Goal: Check status: Check status

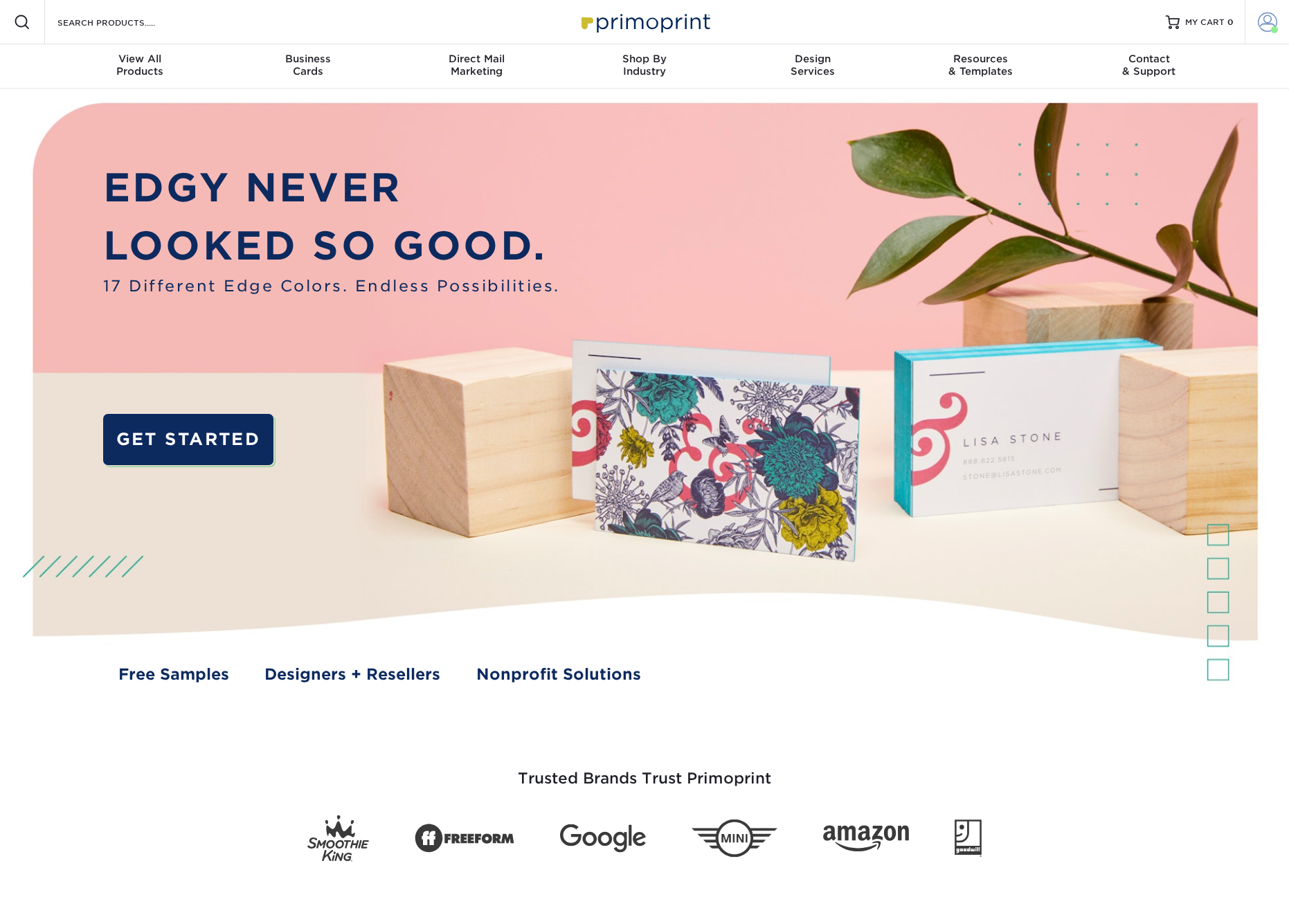
click at [1265, 22] on span at bounding box center [1266, 22] width 19 height 19
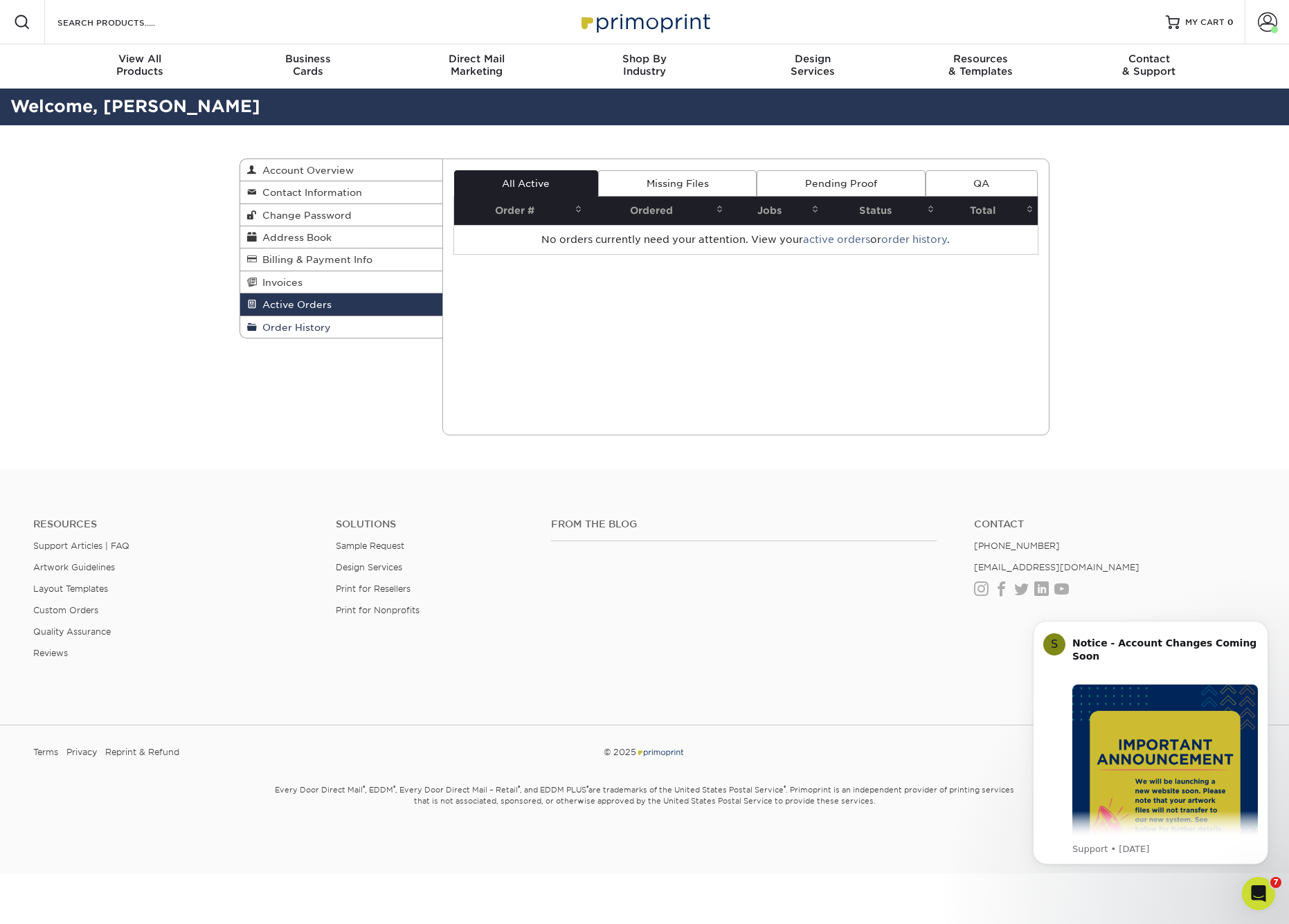
click at [309, 326] on span "Order History" at bounding box center [294, 326] width 74 height 11
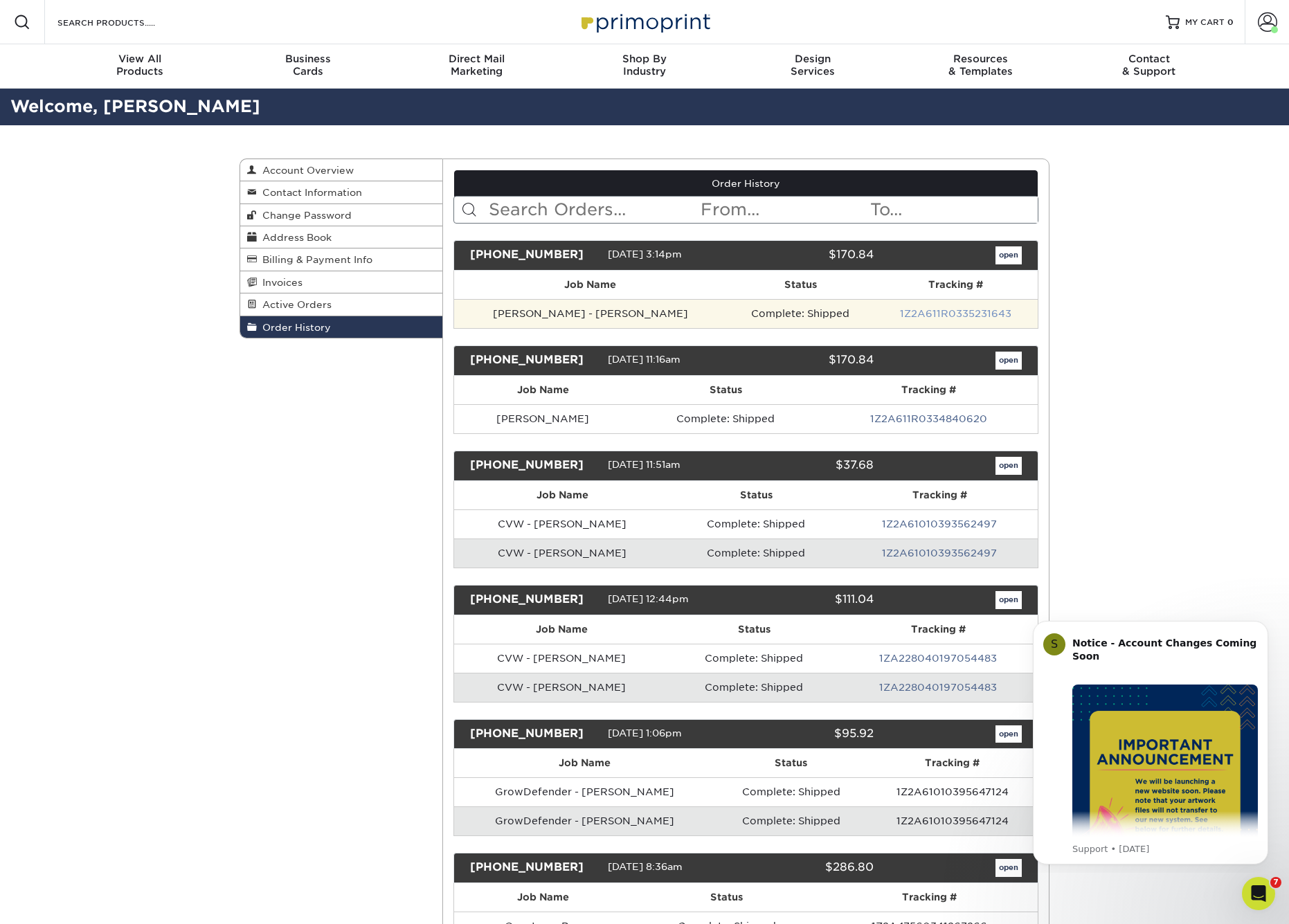
click at [921, 313] on link "1Z2A611R0335231643" at bounding box center [955, 313] width 111 height 11
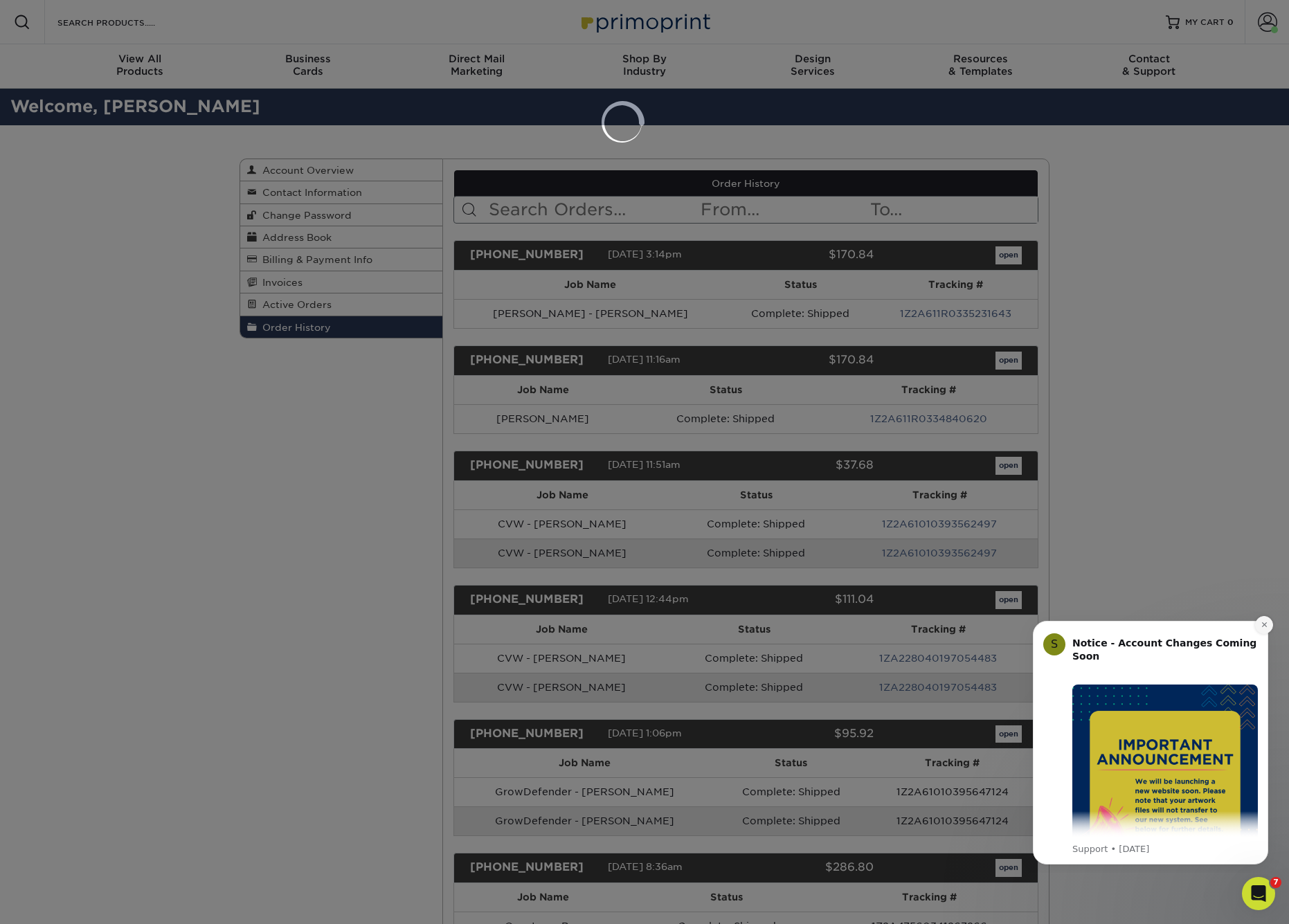
click at [1265, 627] on icon "Dismiss notification" at bounding box center [1264, 624] width 8 height 8
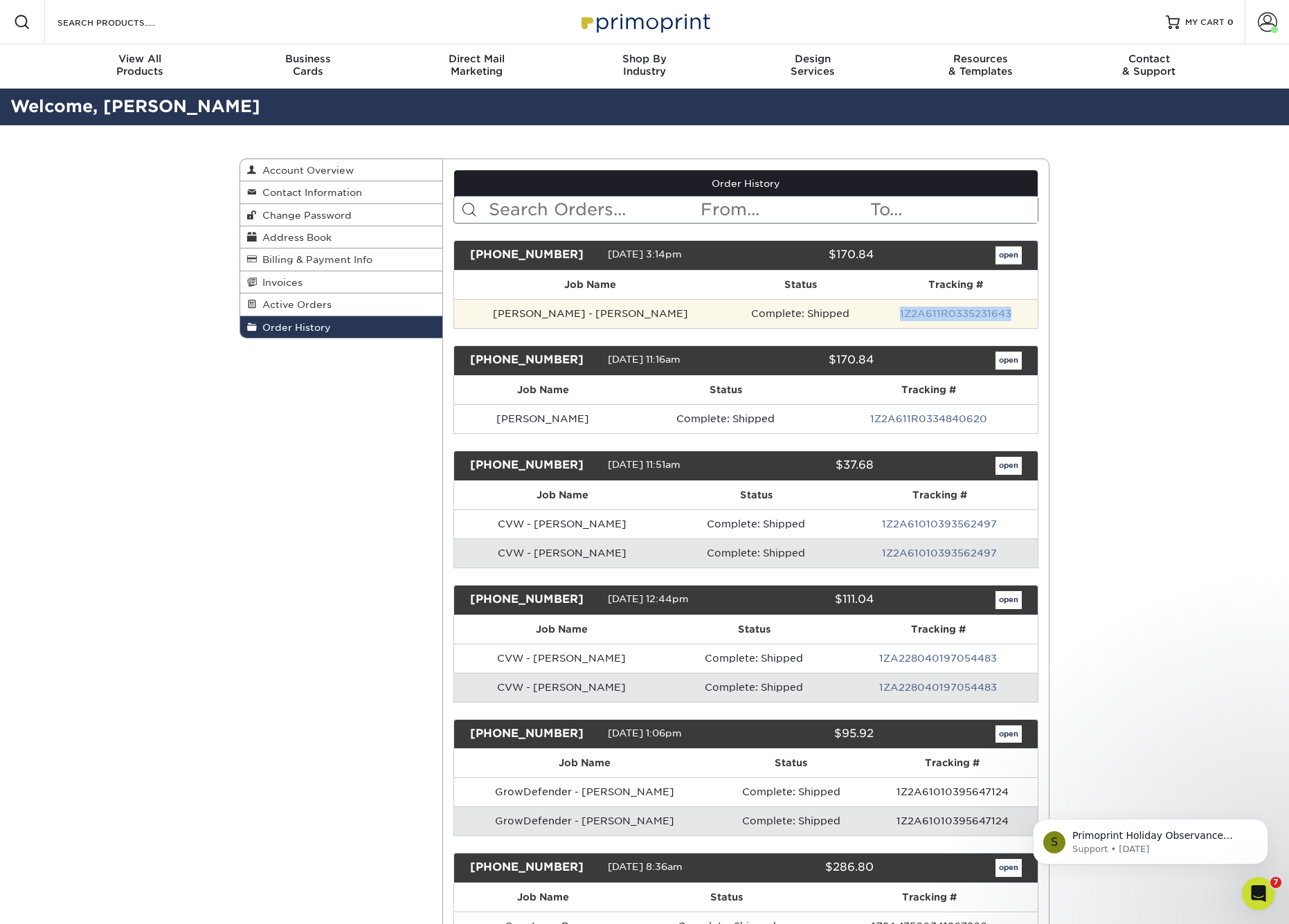
drag, startPoint x: 997, startPoint y: 314, endPoint x: 891, endPoint y: 313, distance: 106.0
click at [891, 313] on td "1Z2A611R0335231643" at bounding box center [955, 313] width 164 height 29
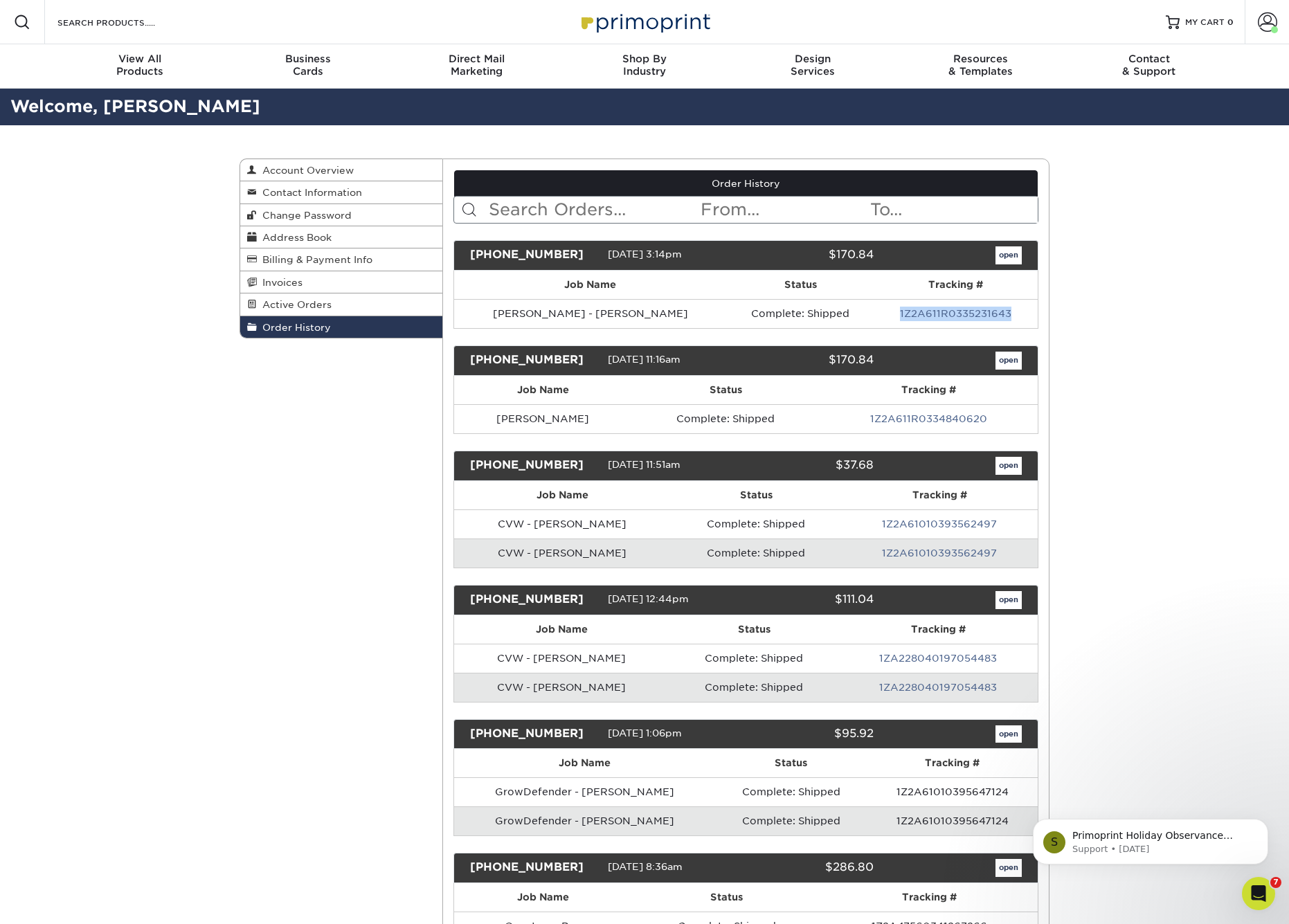
copy link "1Z2A611R0335231643"
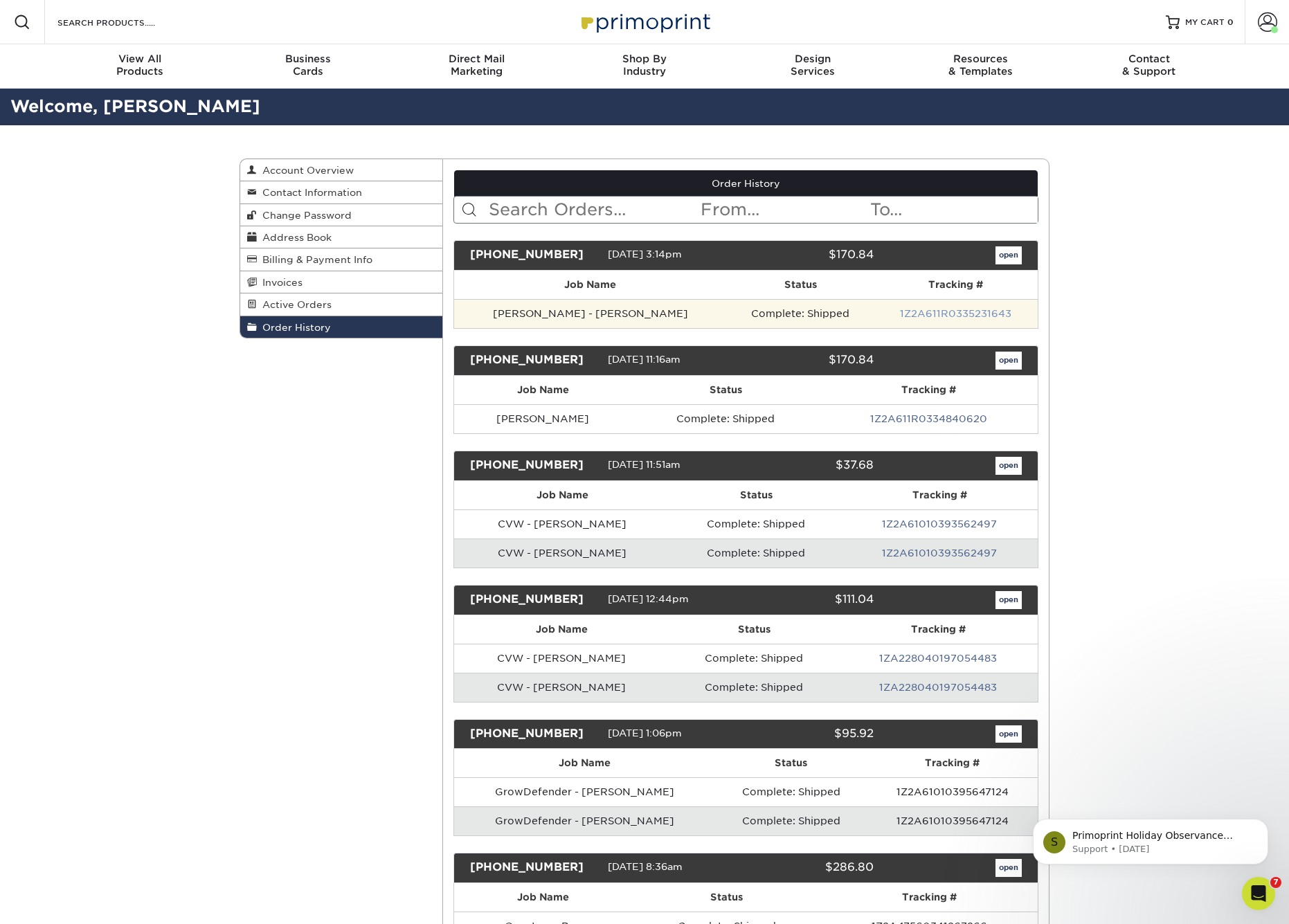
click at [973, 311] on link "1Z2A611R0335231643" at bounding box center [955, 313] width 111 height 11
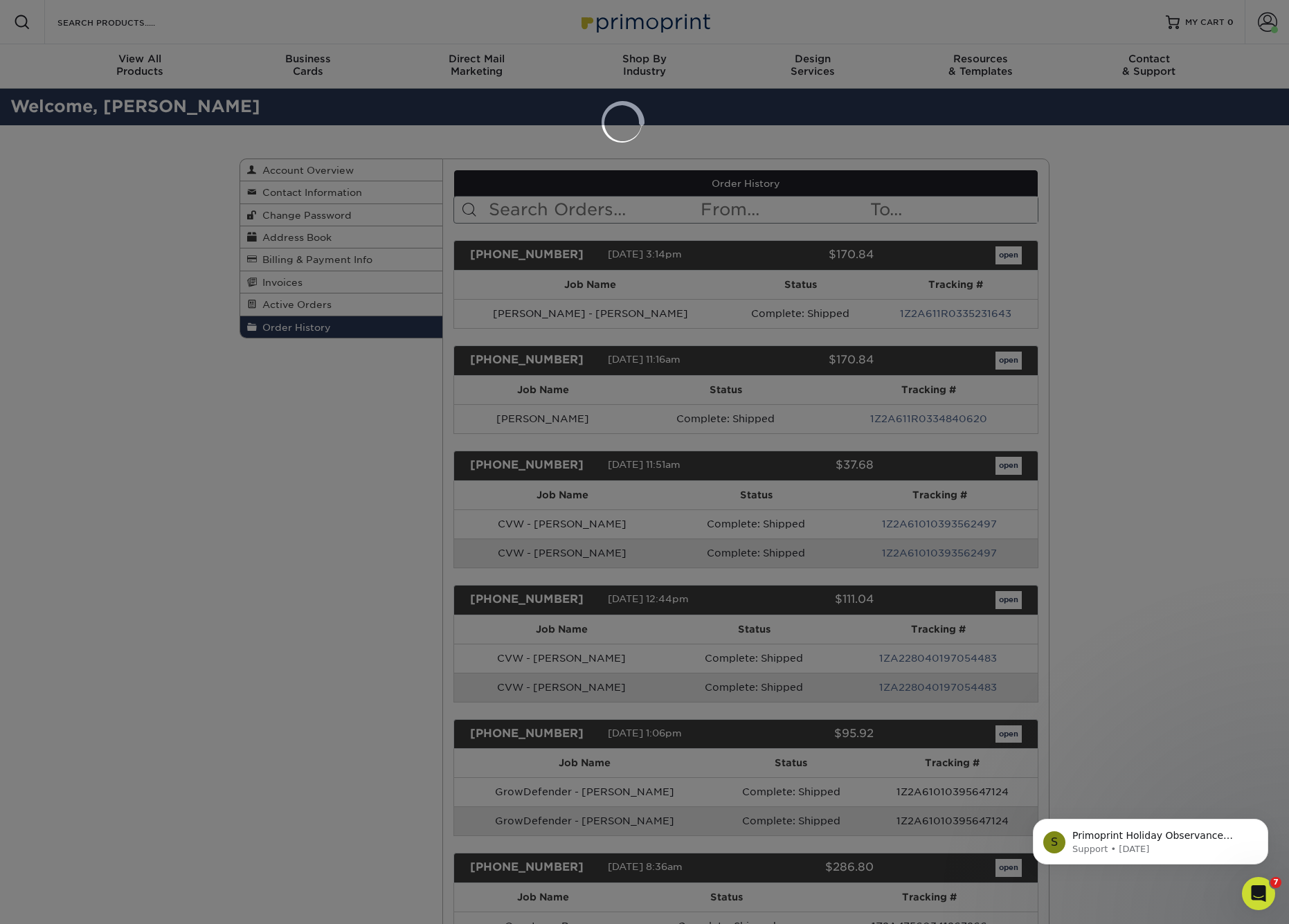
click at [1154, 215] on div at bounding box center [644, 462] width 1289 height 924
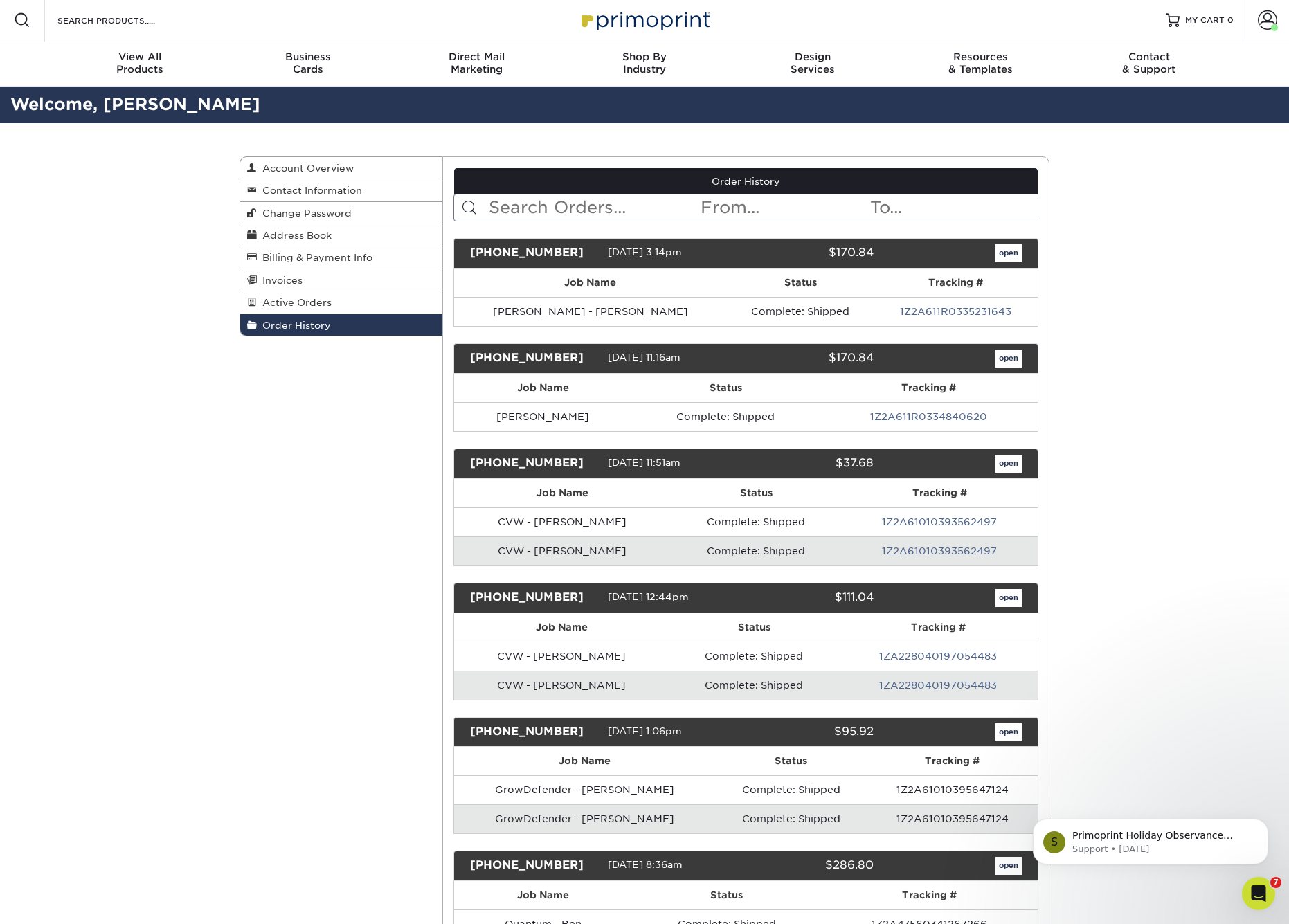
scroll to position [3, 0]
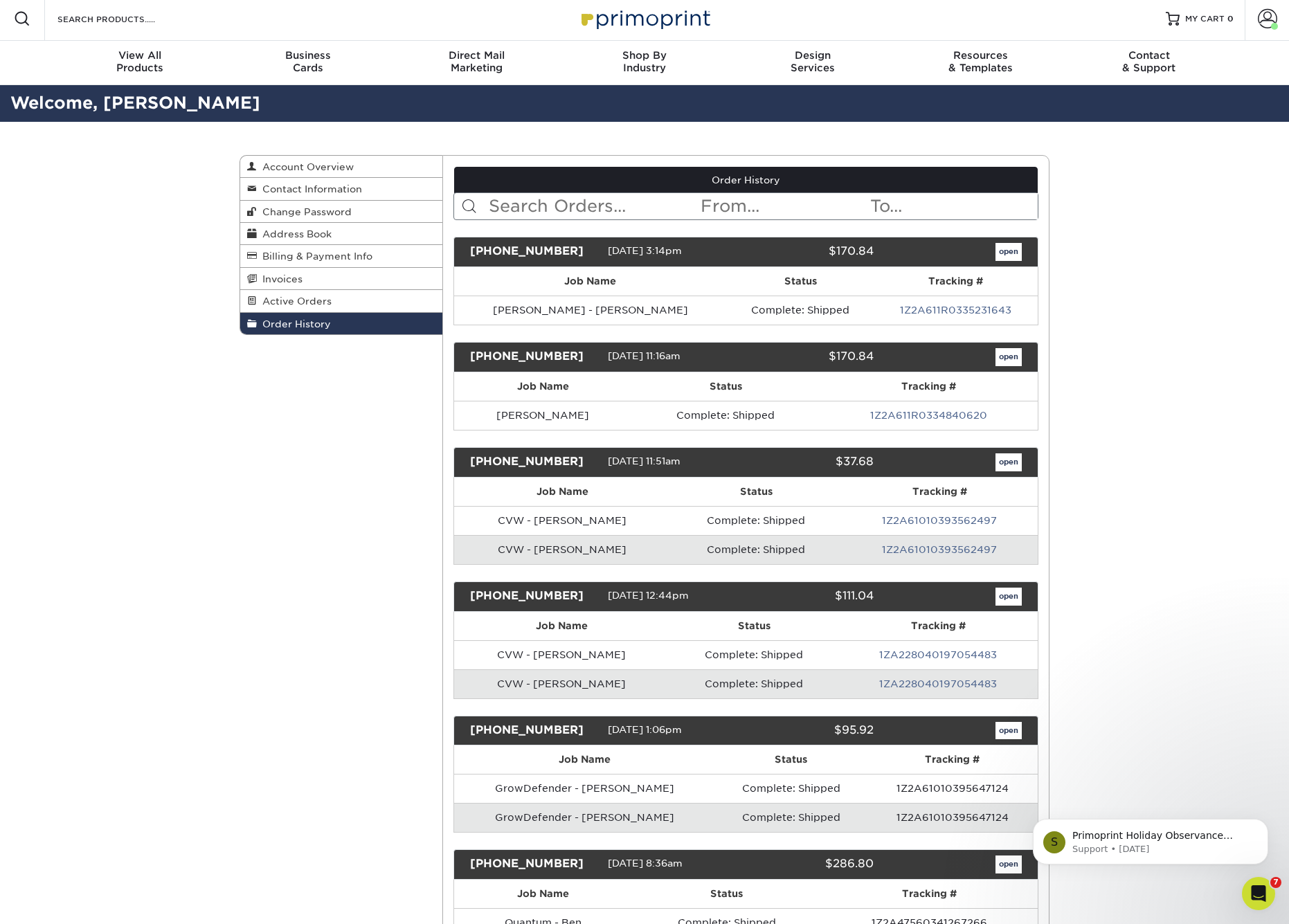
click at [1005, 251] on link "open" at bounding box center [1008, 251] width 26 height 18
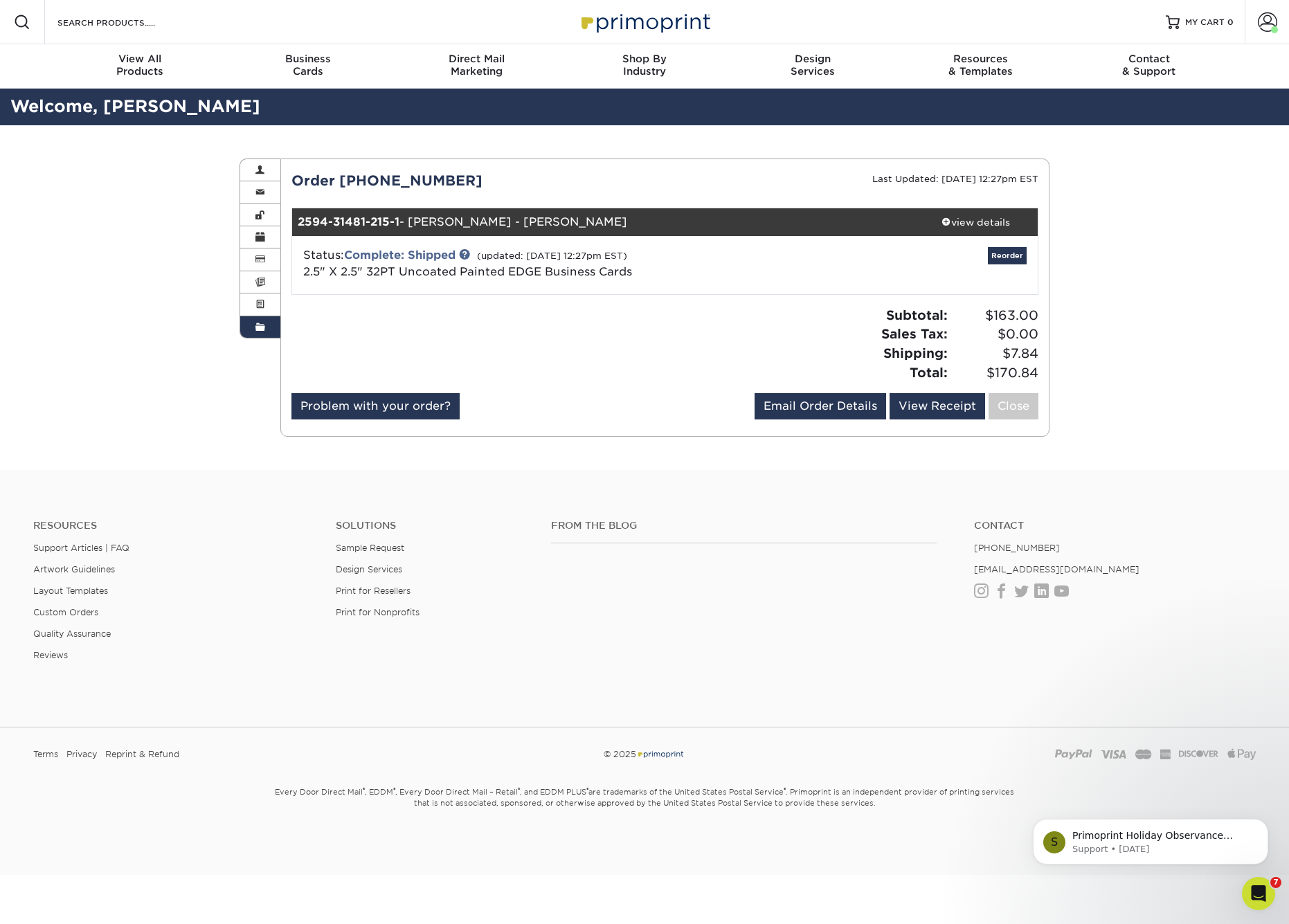
scroll to position [0, 0]
click at [962, 222] on div "view details" at bounding box center [975, 222] width 125 height 14
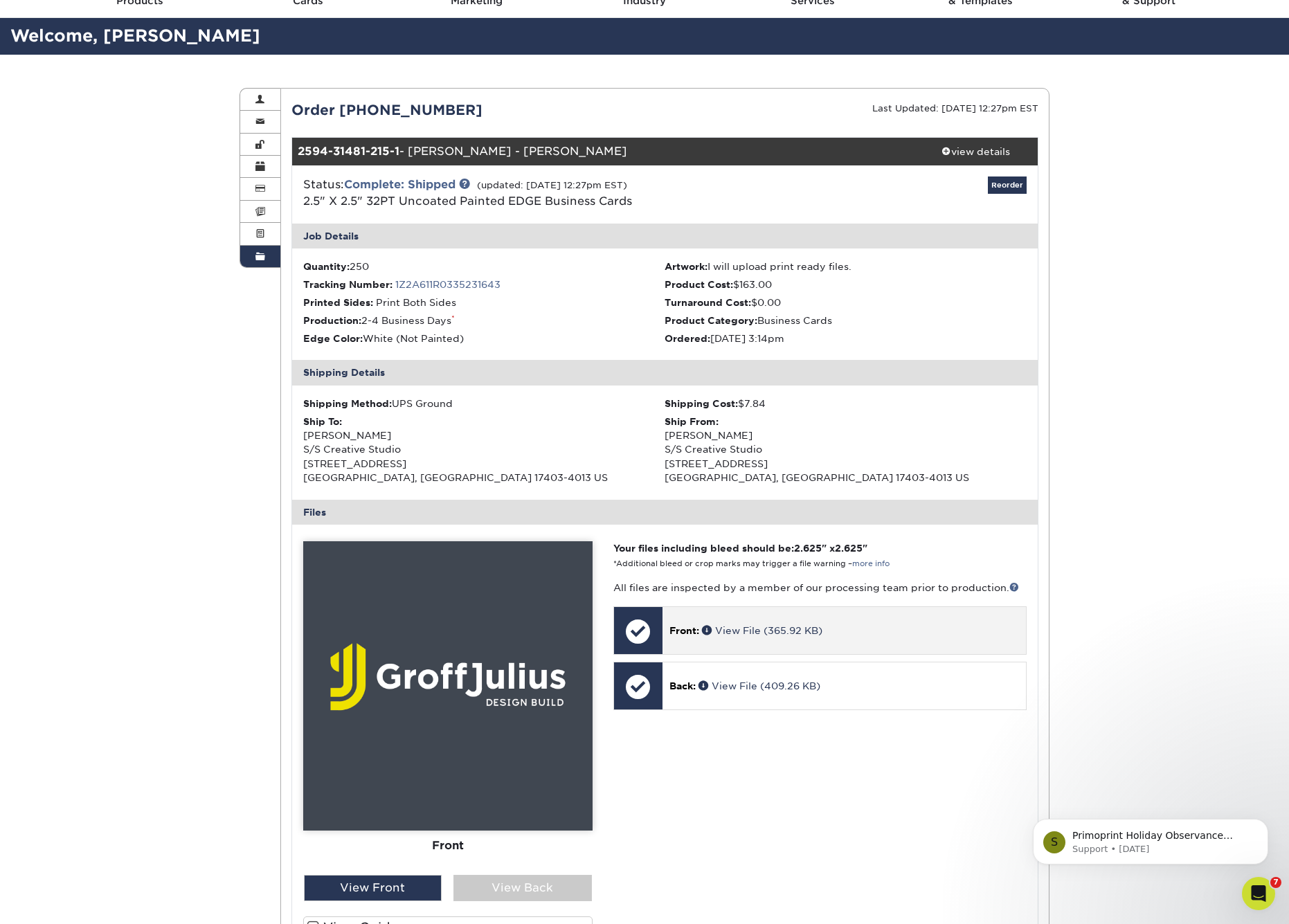
scroll to position [69, 0]
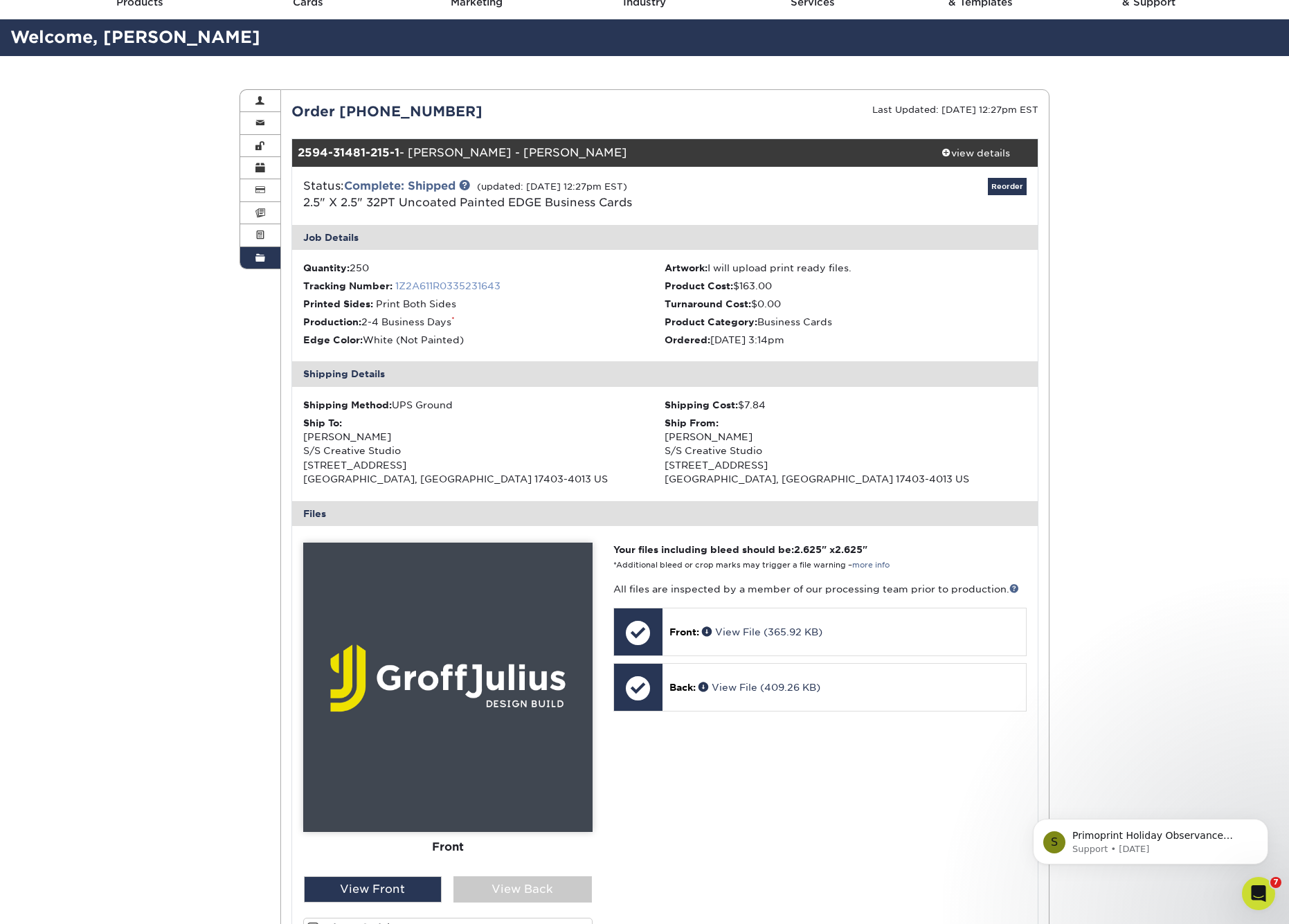
click at [484, 283] on link "1Z2A611R0335231643" at bounding box center [448, 285] width 105 height 11
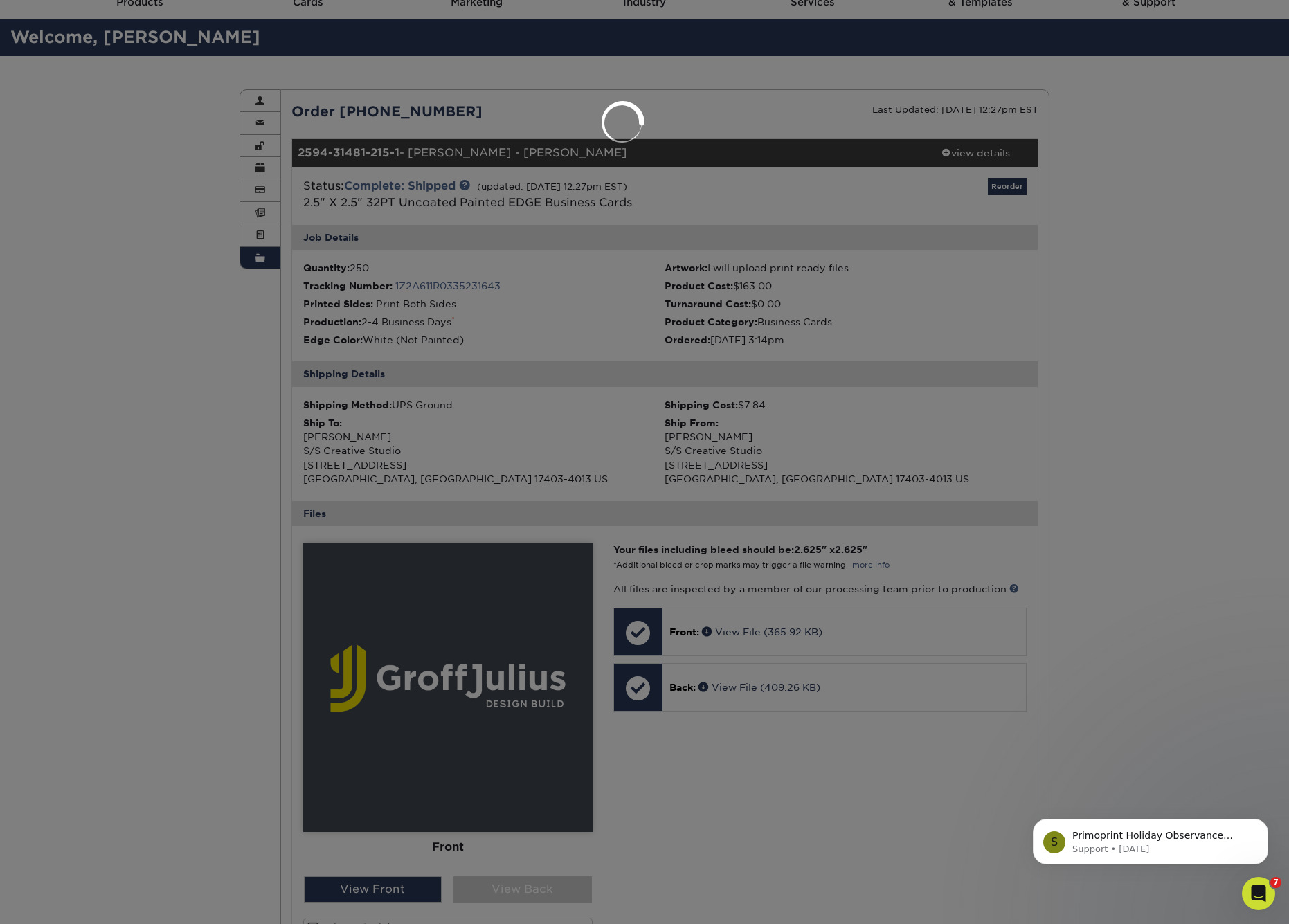
drag, startPoint x: 521, startPoint y: 285, endPoint x: 445, endPoint y: 282, distance: 76.1
click at [445, 282] on div at bounding box center [644, 462] width 1289 height 924
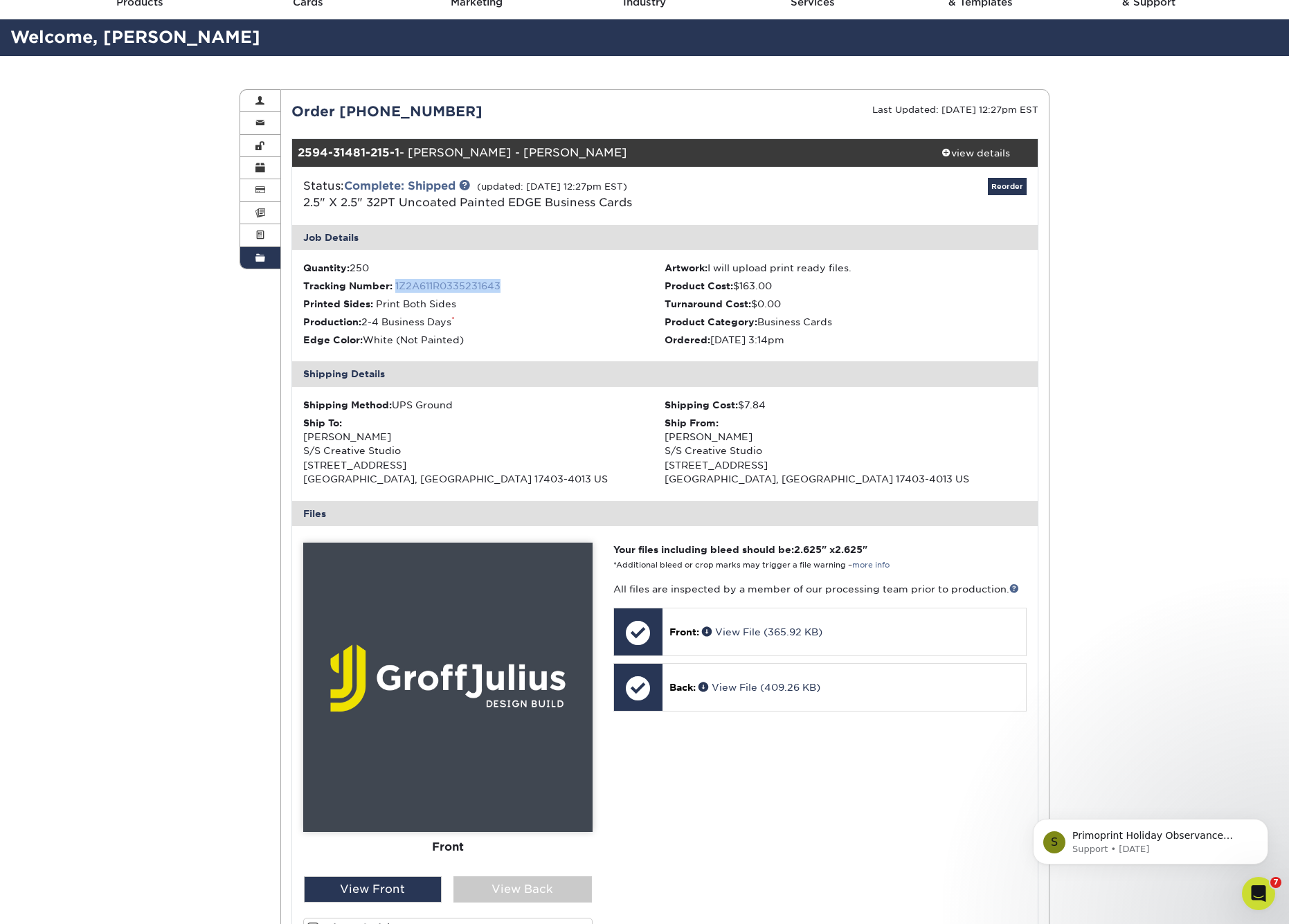
drag, startPoint x: 494, startPoint y: 288, endPoint x: 396, endPoint y: 288, distance: 98.0
click at [396, 288] on li "Tracking Number: 1Z2A611R0335231643" at bounding box center [484, 285] width 362 height 14
copy li "1Z2A611R0335231643"
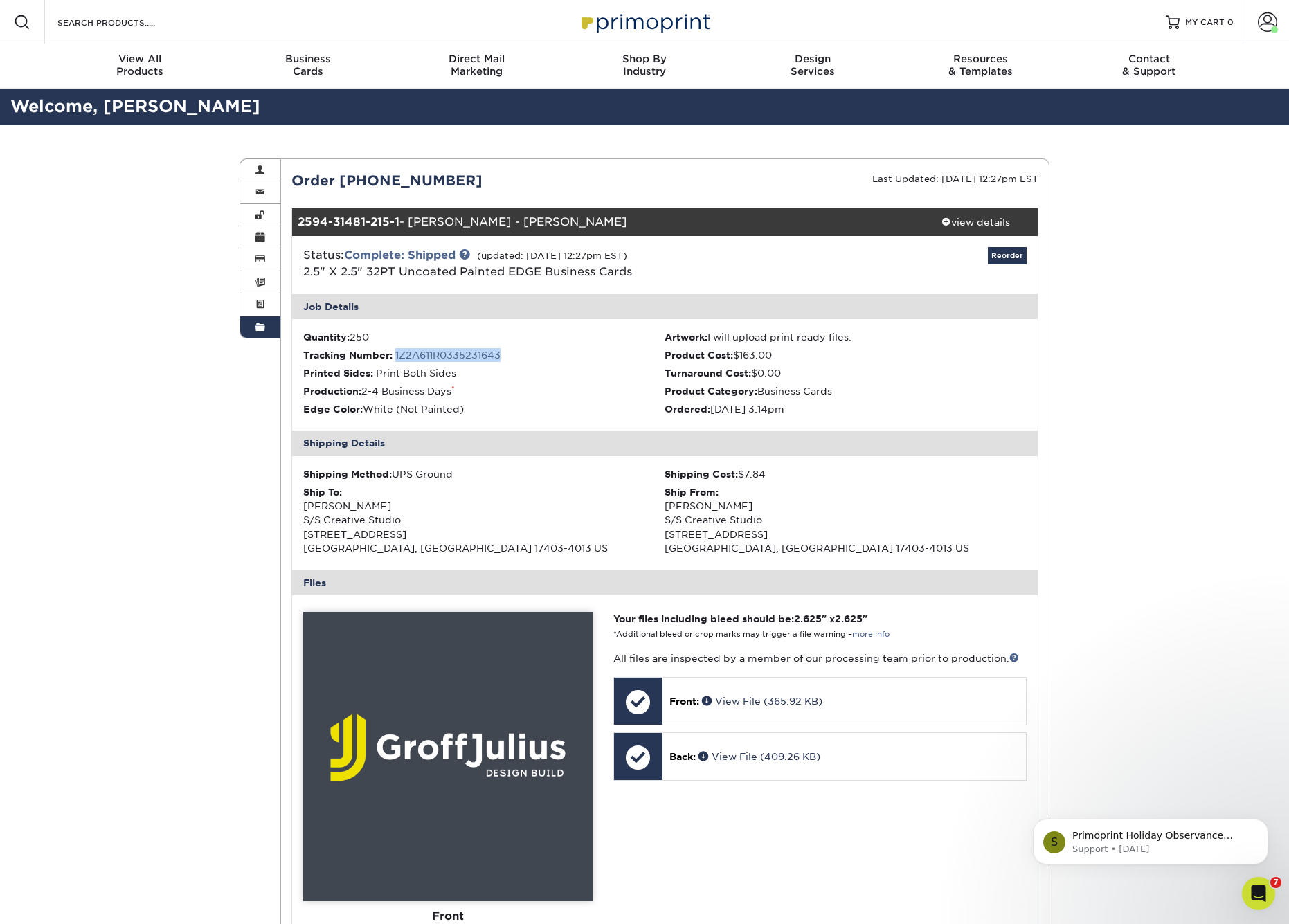
scroll to position [2, 0]
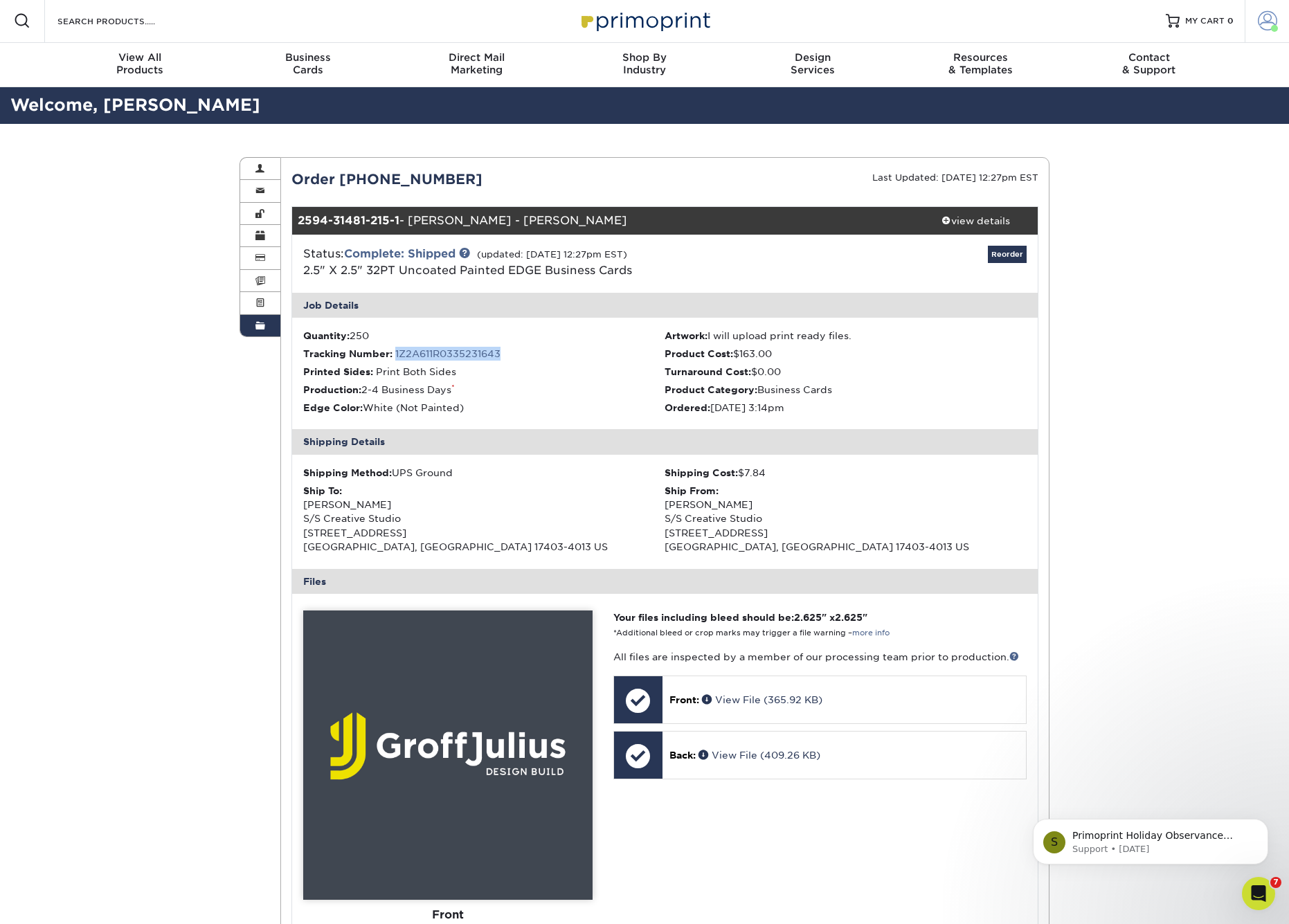
click at [1266, 26] on span at bounding box center [1266, 20] width 19 height 19
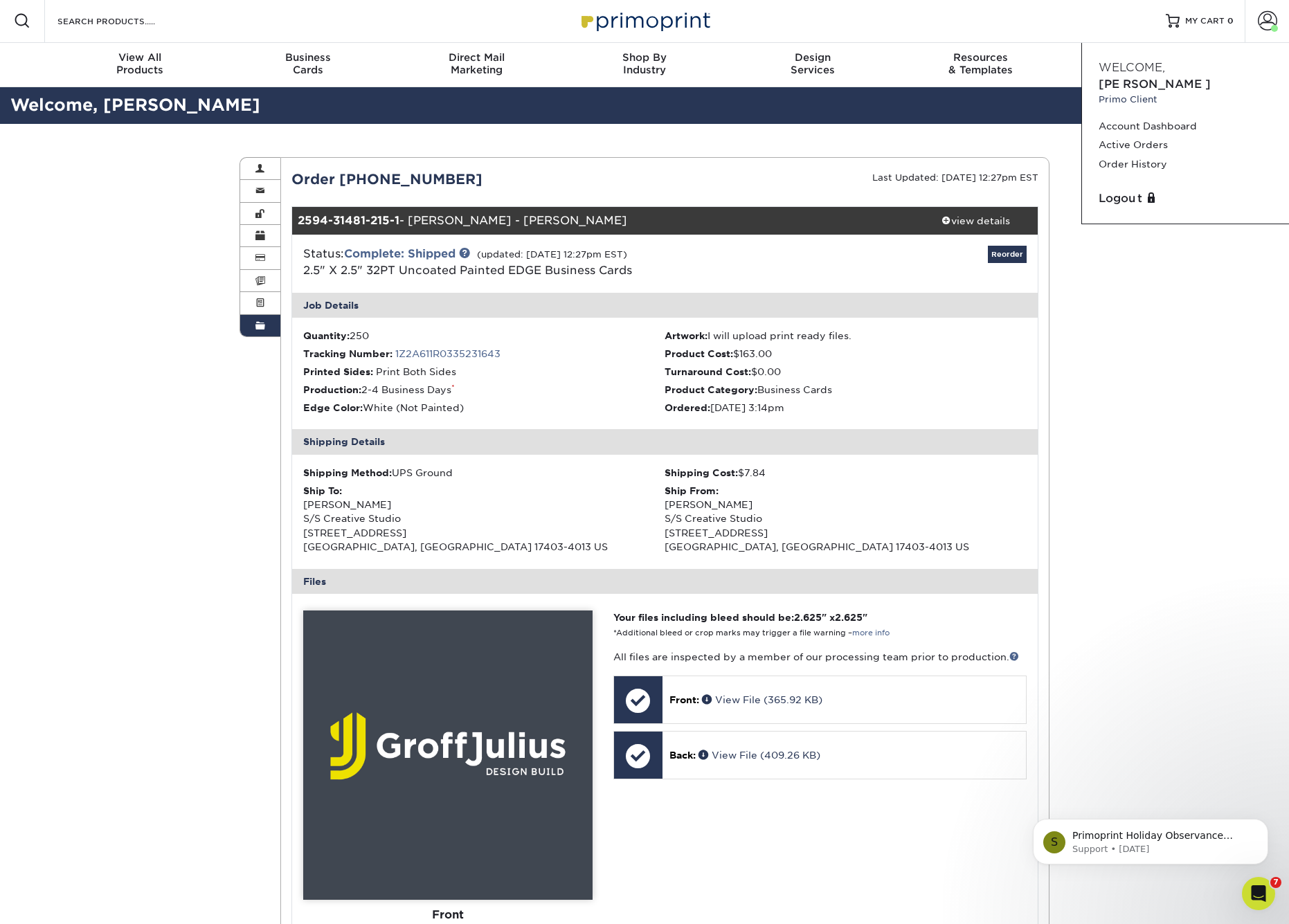
click at [1037, 37] on div "Resources Menu Search Products Account [PERSON_NAME] Client Account Dashboard A…" at bounding box center [644, 20] width 1289 height 44
